Goal: Transaction & Acquisition: Purchase product/service

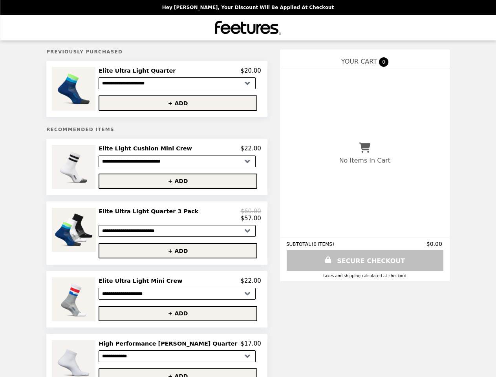
select select "**********"
click at [95, 90] on img at bounding box center [75, 89] width 46 height 44
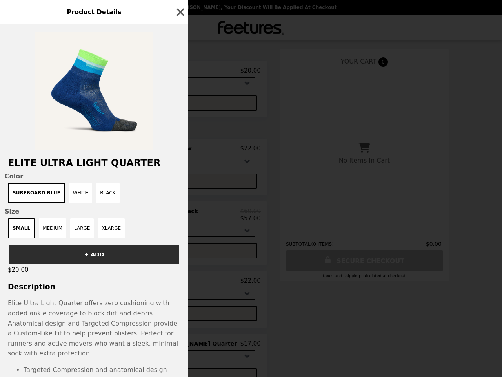
click at [179, 72] on div "Product Details Elite Ultra Light Quarter Color Surfboard Blue White Black Size…" at bounding box center [251, 188] width 502 height 377
click at [179, 104] on div at bounding box center [94, 87] width 188 height 126
click at [95, 168] on h2 "Elite Ultra Light Quarter" at bounding box center [94, 162] width 188 height 11
click at [179, 151] on div "Product Details Elite Ultra Light Quarter Color Surfboard Blue White Black Size…" at bounding box center [251, 188] width 502 height 377
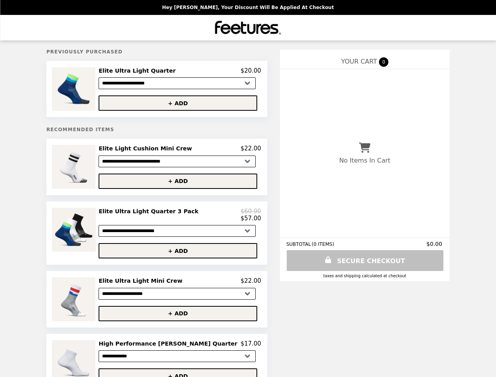
click at [179, 184] on button "+ ADD" at bounding box center [178, 180] width 159 height 15
click at [95, 236] on img at bounding box center [75, 230] width 46 height 44
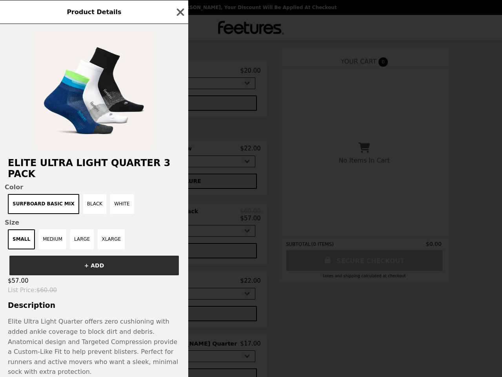
click at [179, 218] on div "Product Details Elite Ultra Light Quarter 3 Pack Color Surfboard Basic Mix Blac…" at bounding box center [251, 188] width 502 height 377
click at [179, 255] on div "+ ADD" at bounding box center [94, 262] width 188 height 26
click at [95, 303] on div "Product Details Elite Ultra Light Quarter 3 Pack Color Surfboard Basic Mix Blac…" at bounding box center [251, 188] width 502 height 377
